Goal: Feedback & Contribution: Leave review/rating

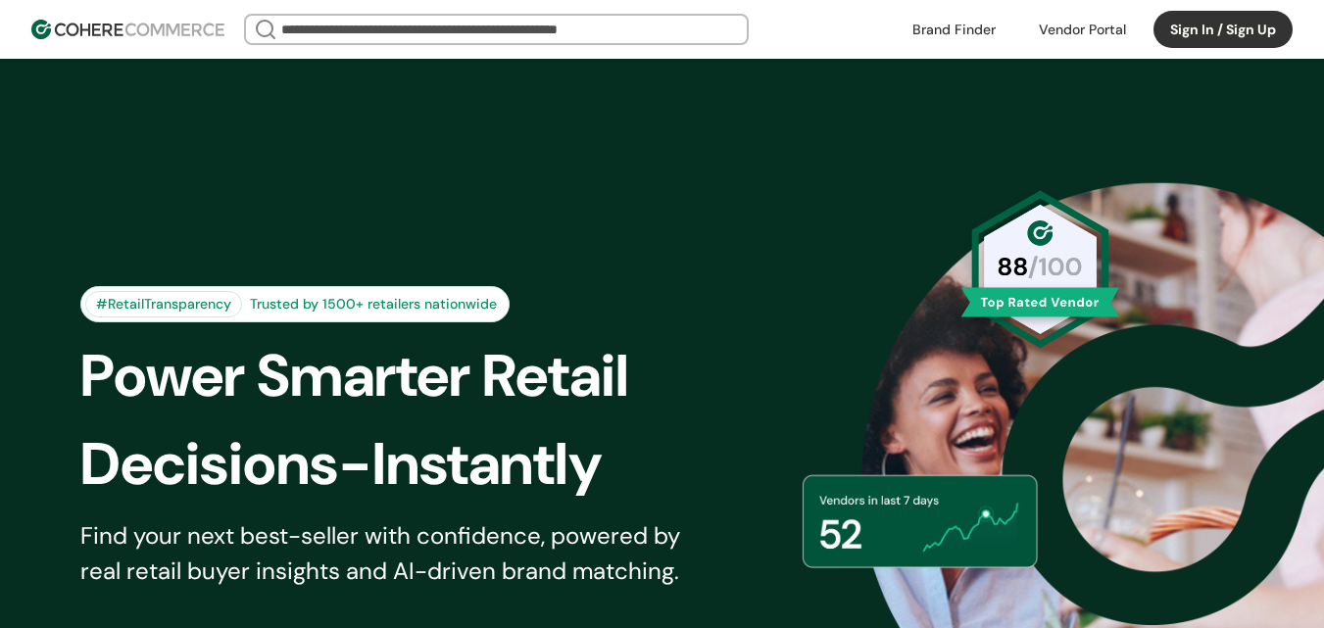
click at [974, 29] on link at bounding box center [954, 29] width 107 height 29
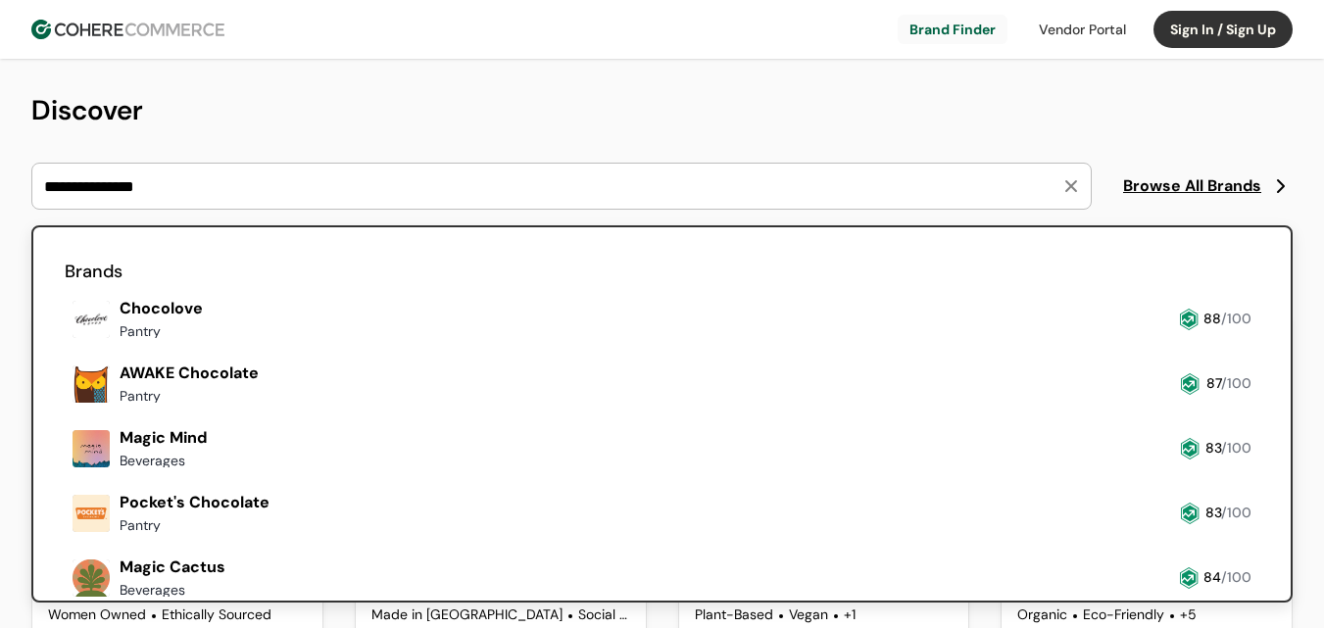
type input "**********"
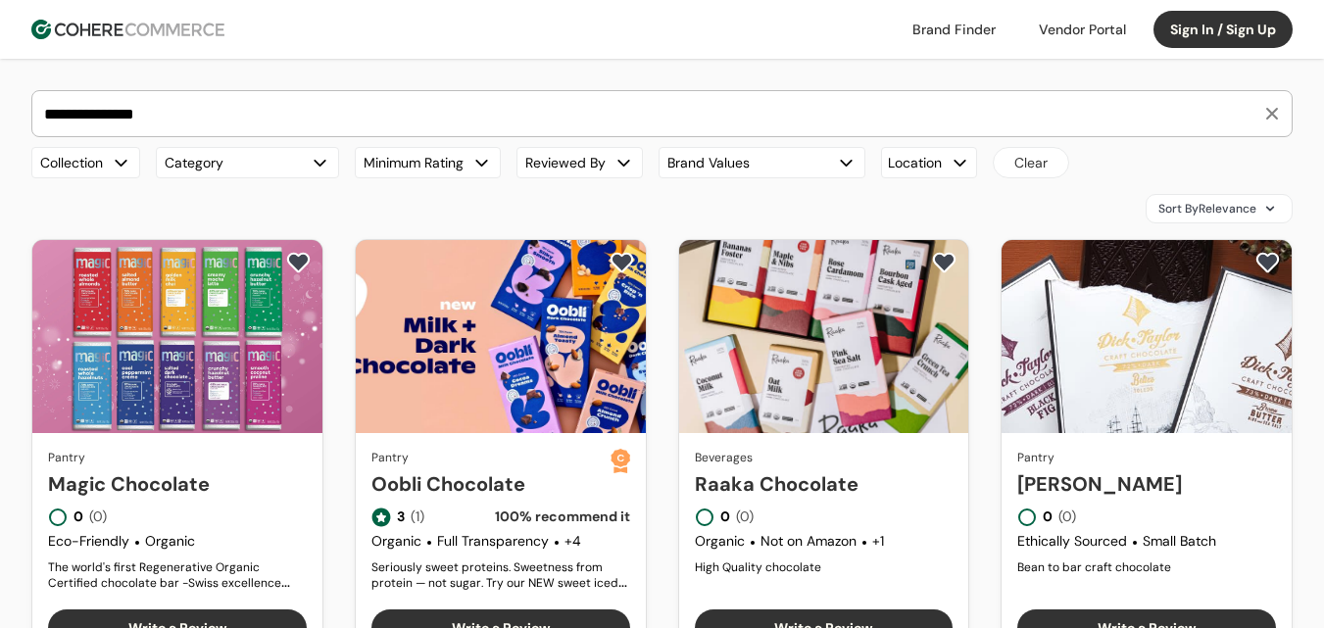
click at [204, 469] on link "Magic Chocolate" at bounding box center [177, 483] width 259 height 29
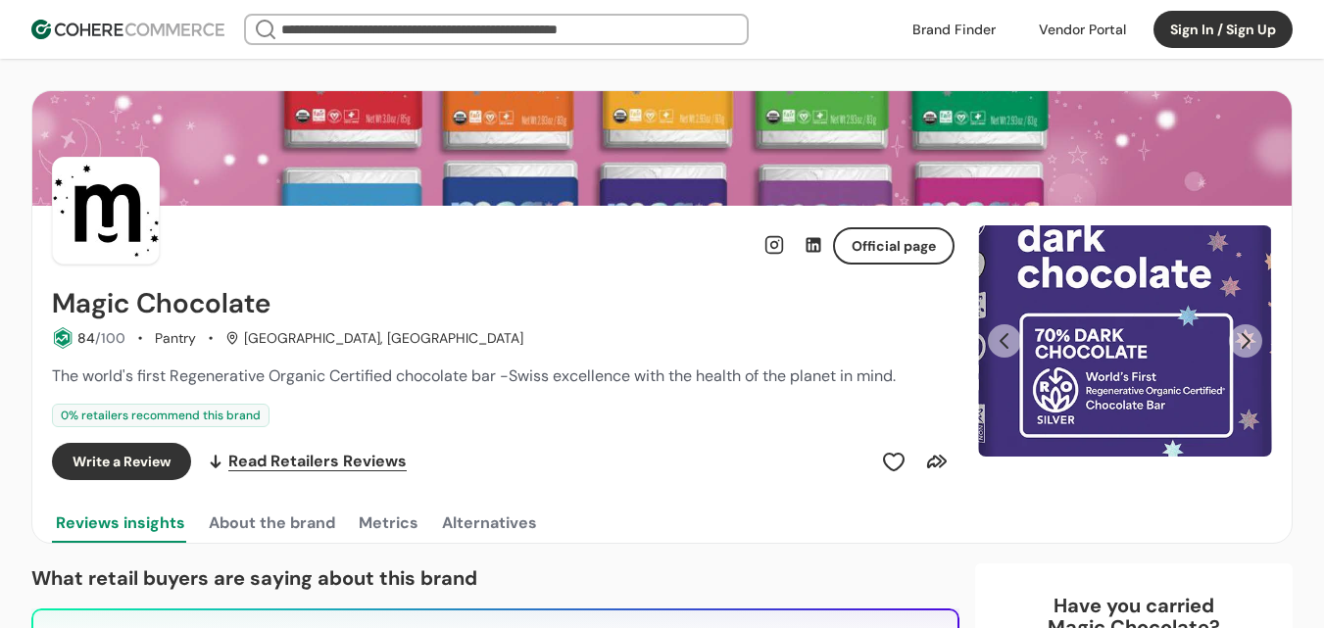
click at [1237, 327] on button "Next Slide" at bounding box center [1245, 340] width 33 height 33
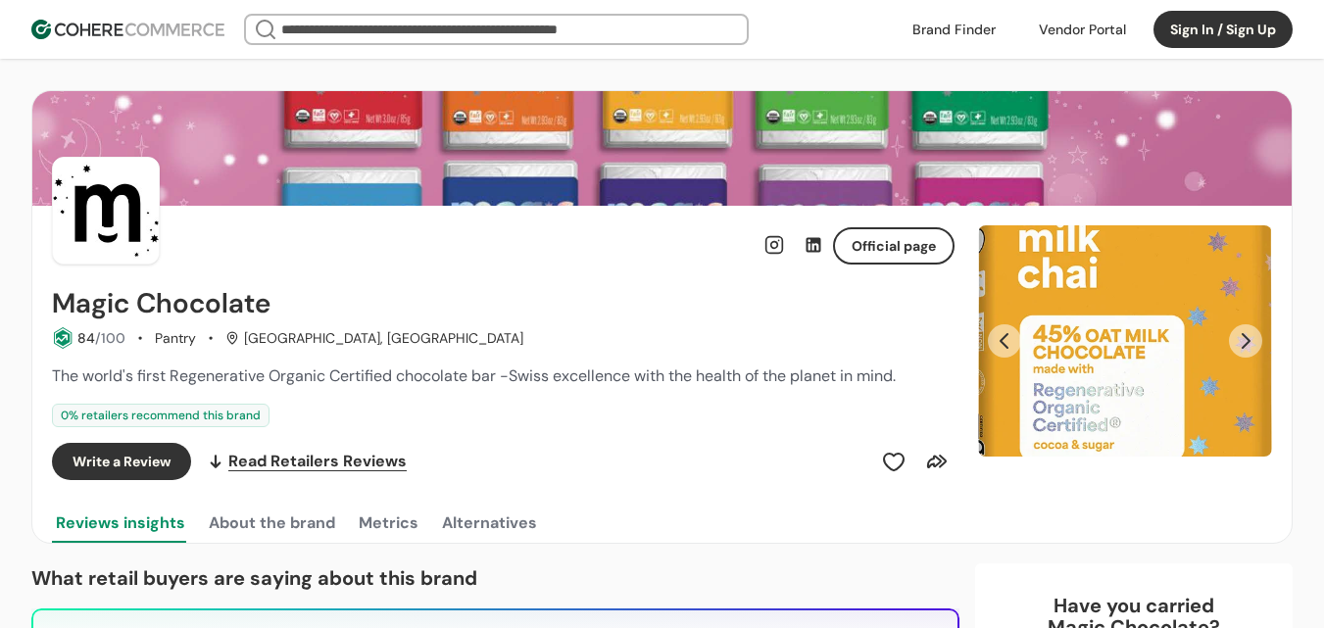
click at [1243, 332] on button "Next Slide" at bounding box center [1245, 340] width 33 height 33
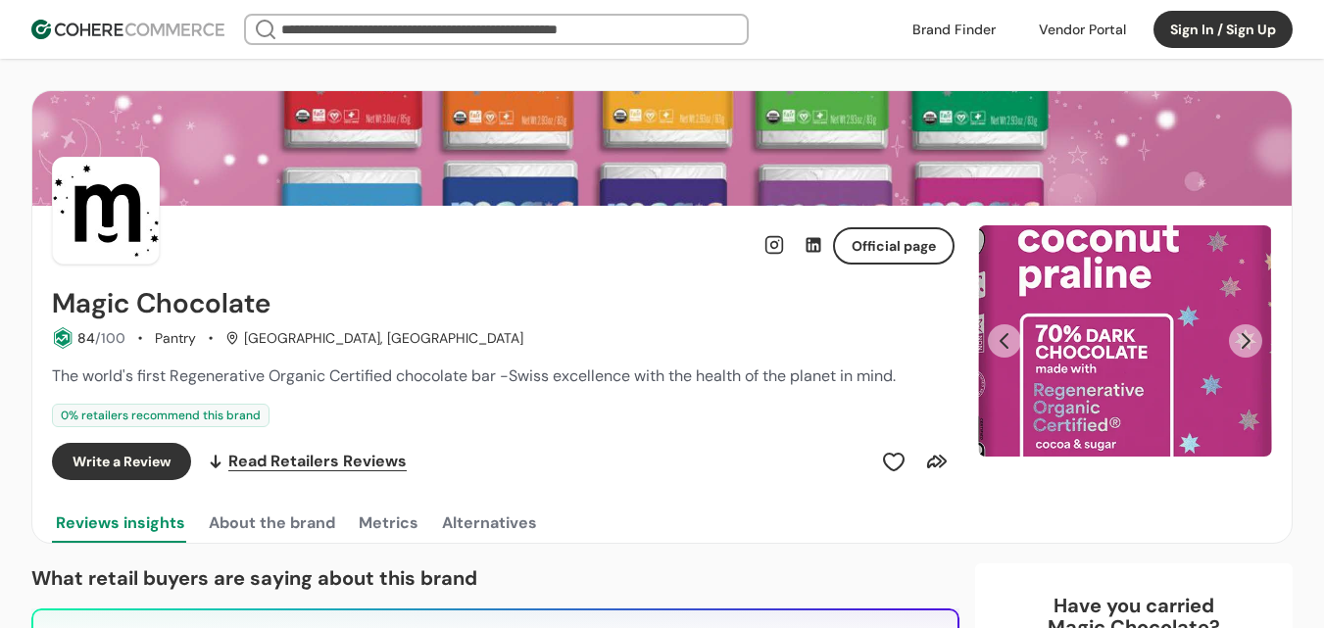
click at [1243, 332] on button "Next Slide" at bounding box center [1245, 340] width 33 height 33
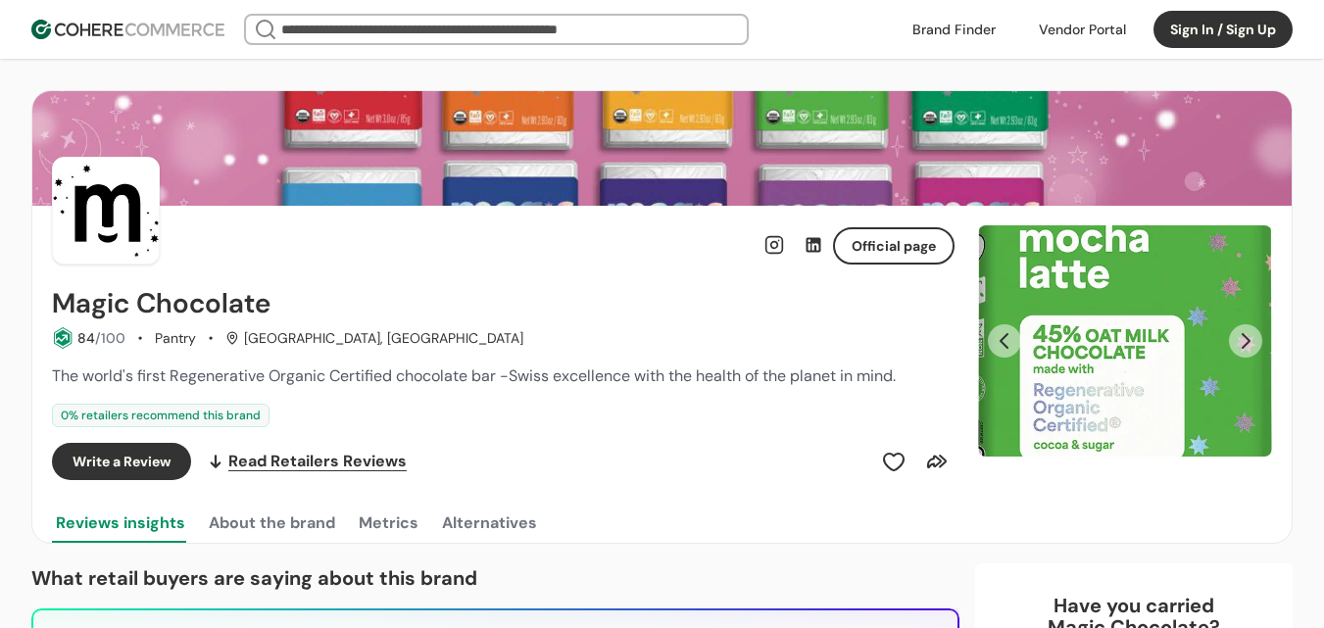
click at [1243, 332] on button "Next Slide" at bounding box center [1245, 340] width 33 height 33
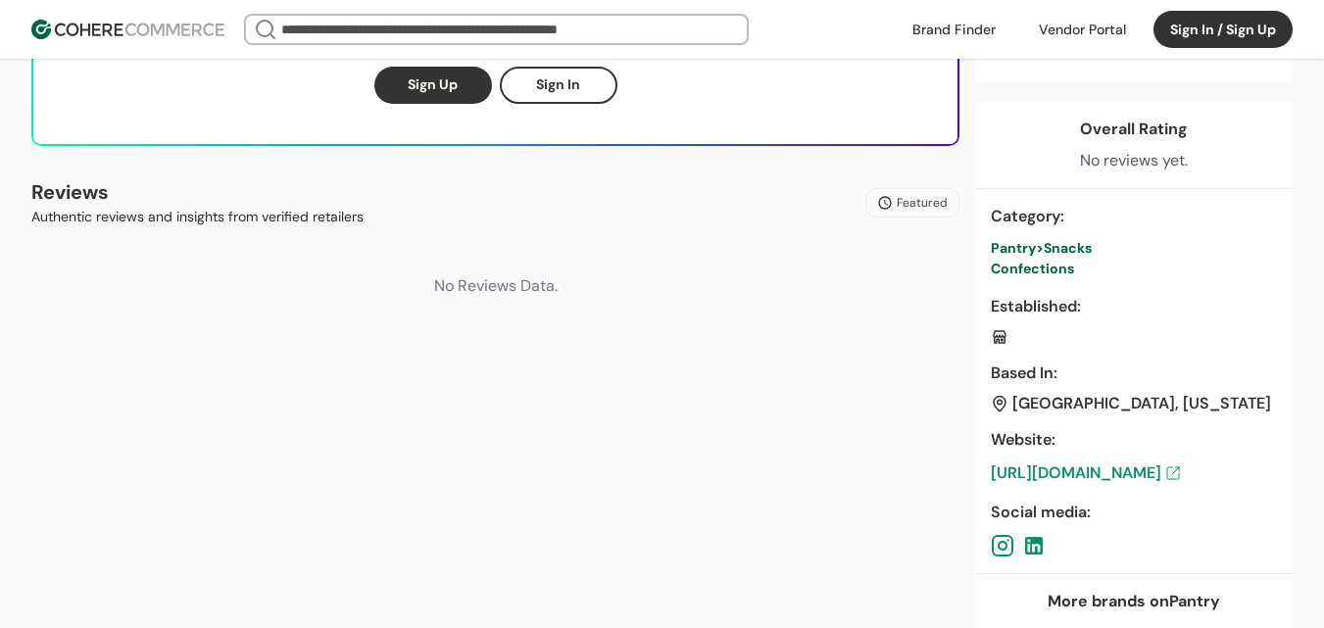
scroll to position [784, 0]
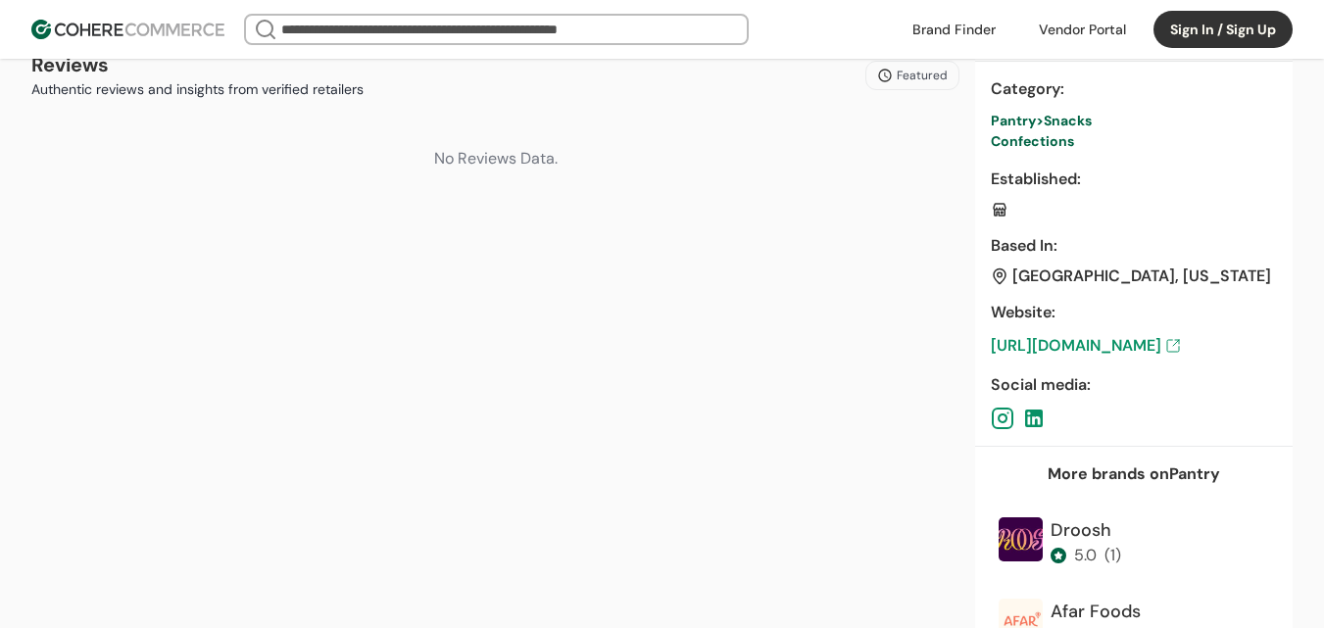
click at [1125, 347] on link "[URL][DOMAIN_NAME]" at bounding box center [1134, 346] width 286 height 24
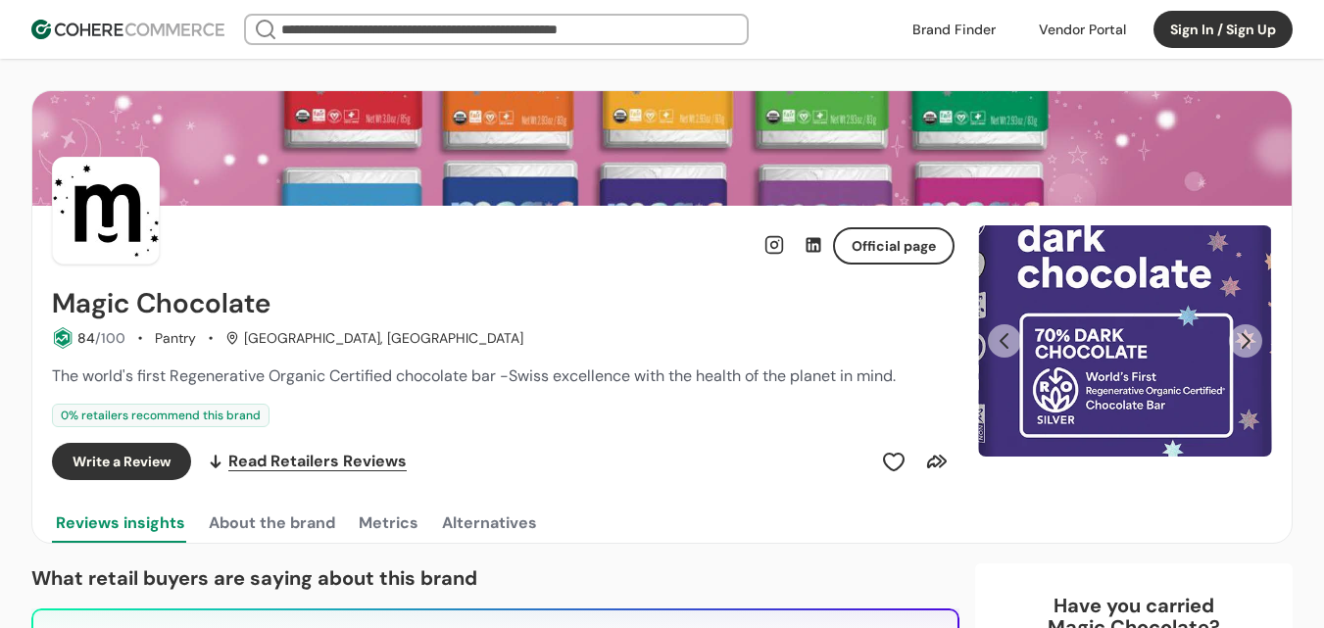
scroll to position [196, 0]
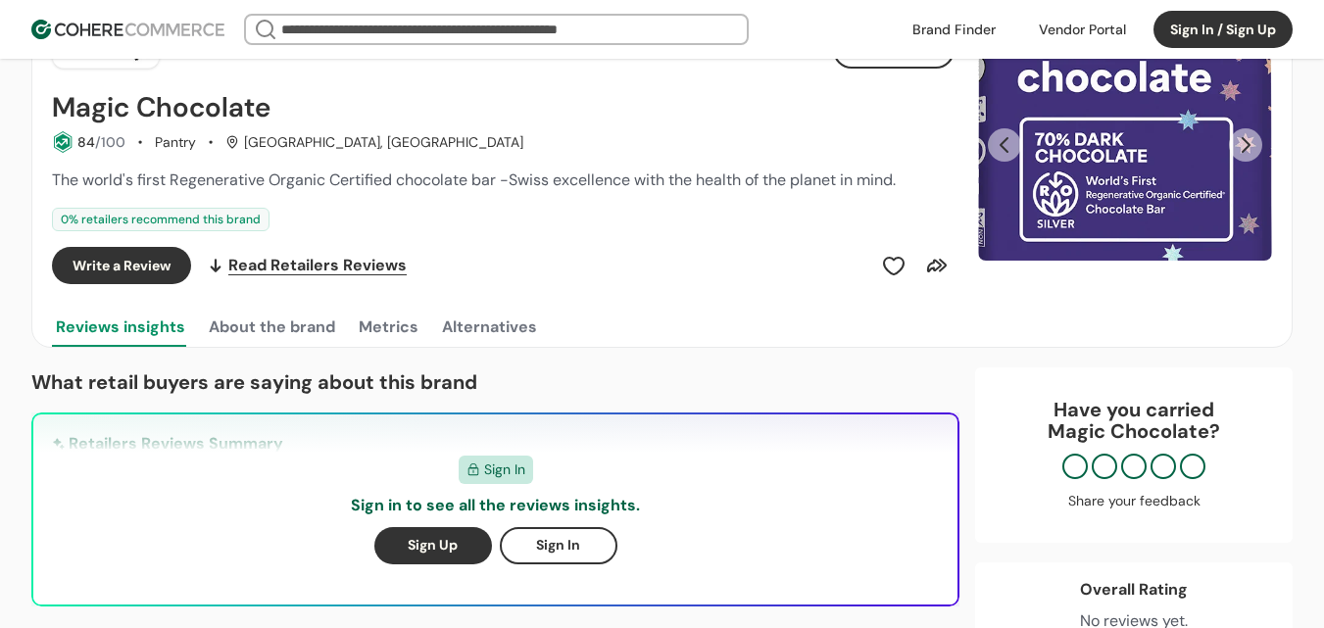
click at [134, 265] on button "Write a Review" at bounding box center [121, 265] width 139 height 37
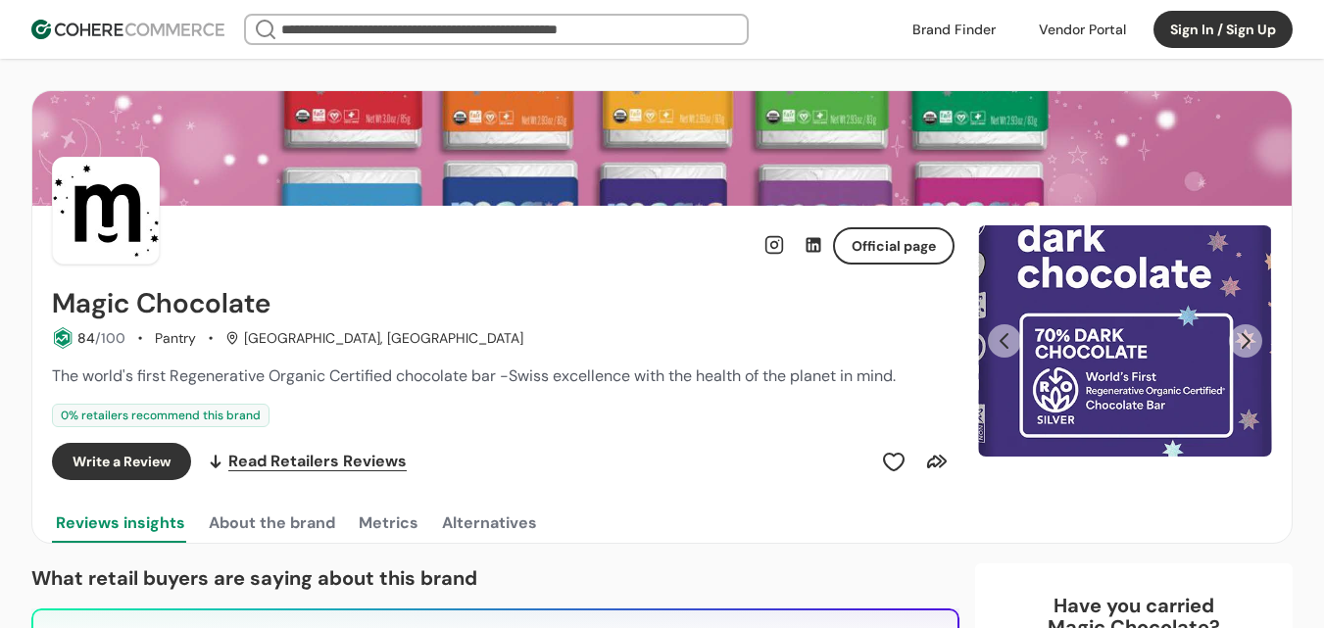
scroll to position [784, 0]
